Goal: Communication & Community: Ask a question

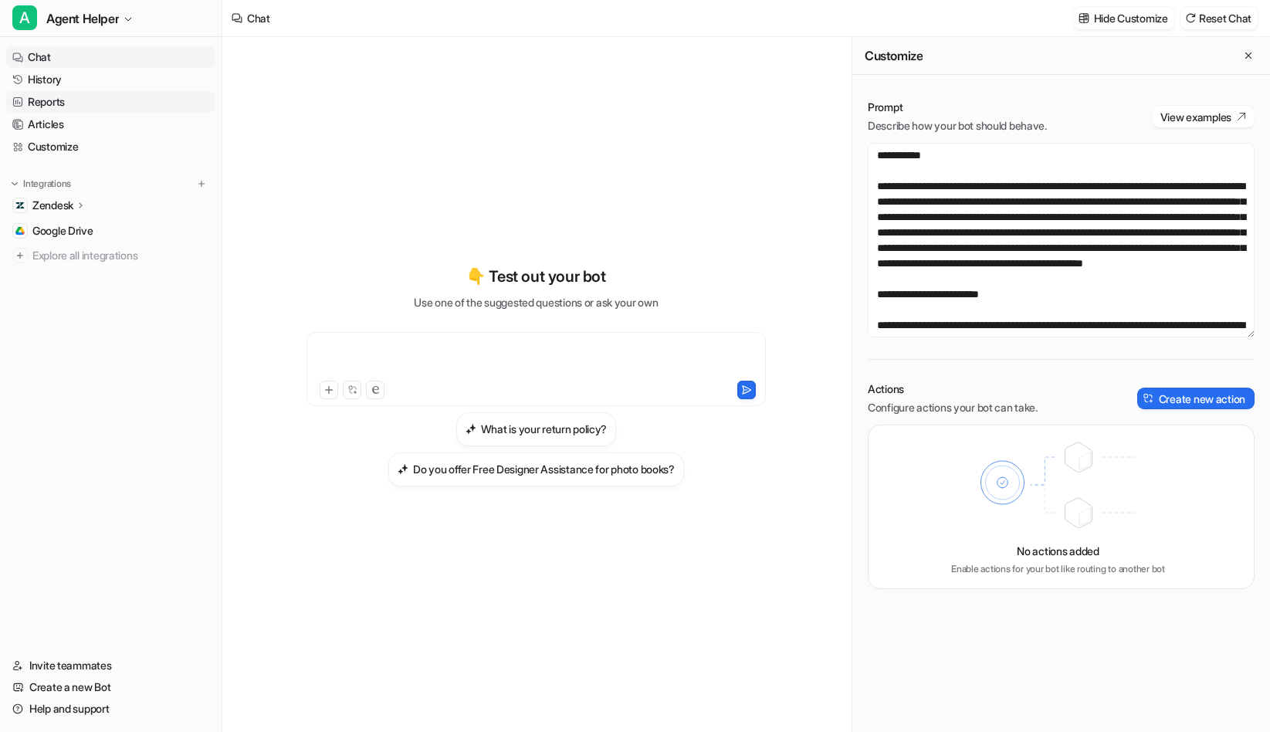
scroll to position [3578, 0]
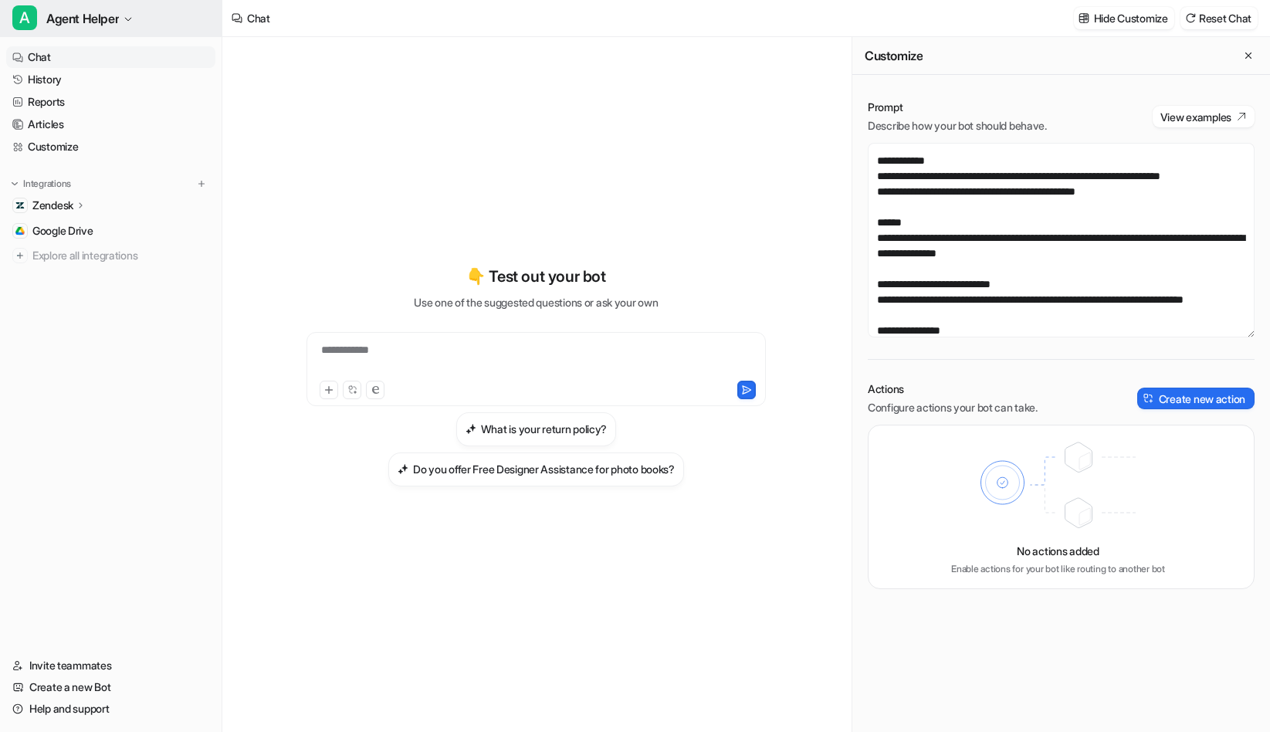
click at [84, 15] on span "Agent Helper" at bounding box center [82, 19] width 73 height 22
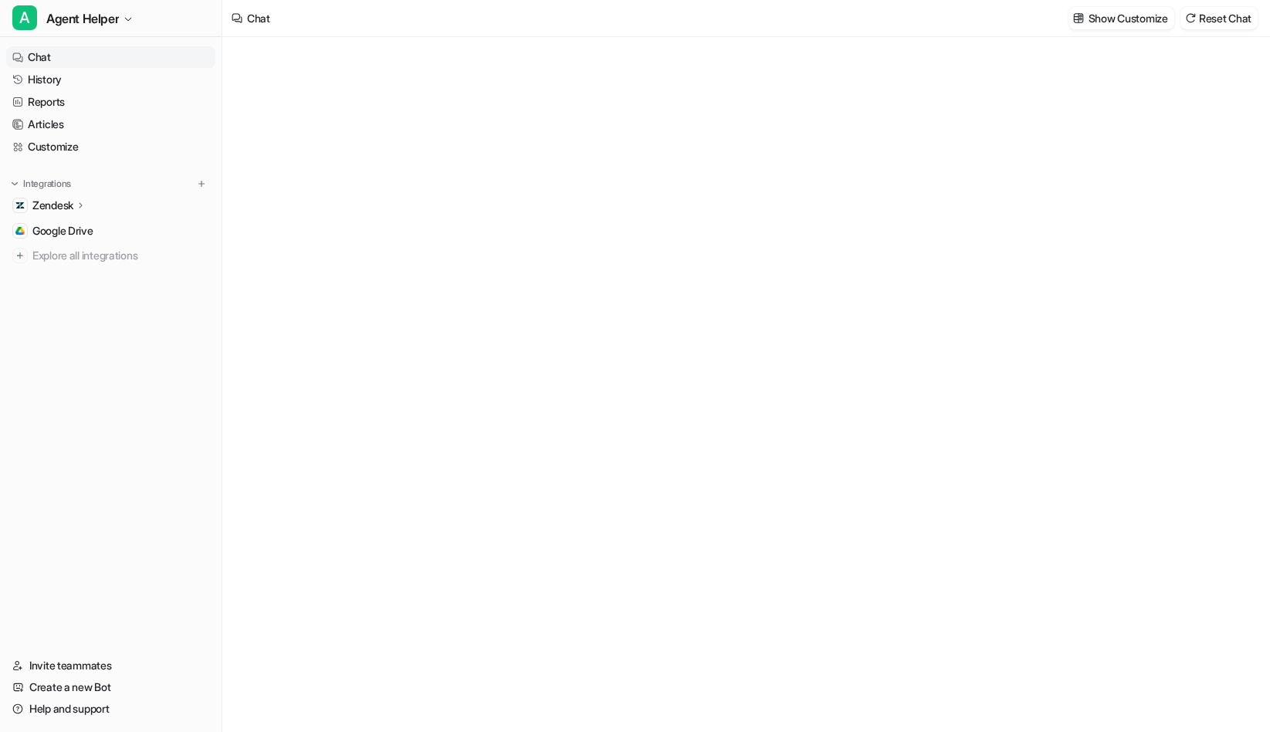
type textarea "**********"
